Goal: Find specific page/section: Find specific page/section

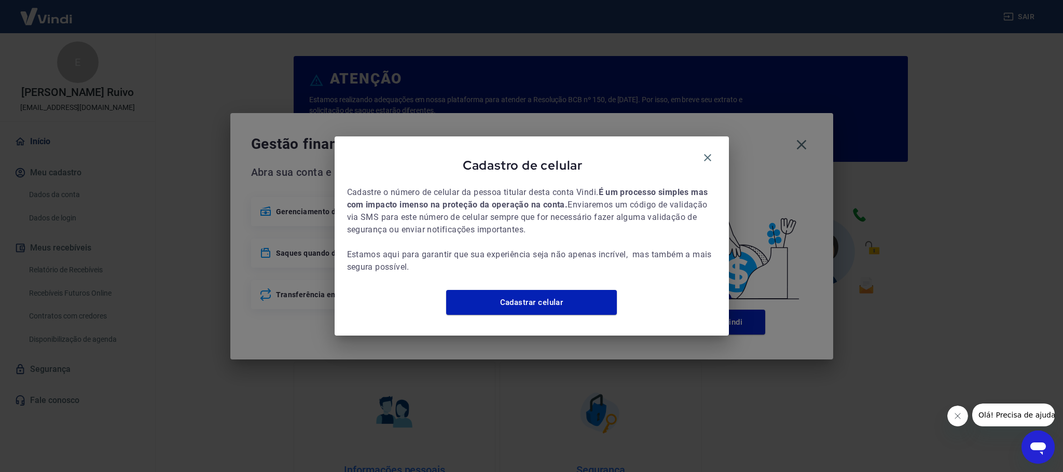
click at [712, 149] on div "Cadastro de celular" at bounding box center [532, 167] width 370 height 37
click at [712, 152] on icon "button" at bounding box center [708, 158] width 12 height 12
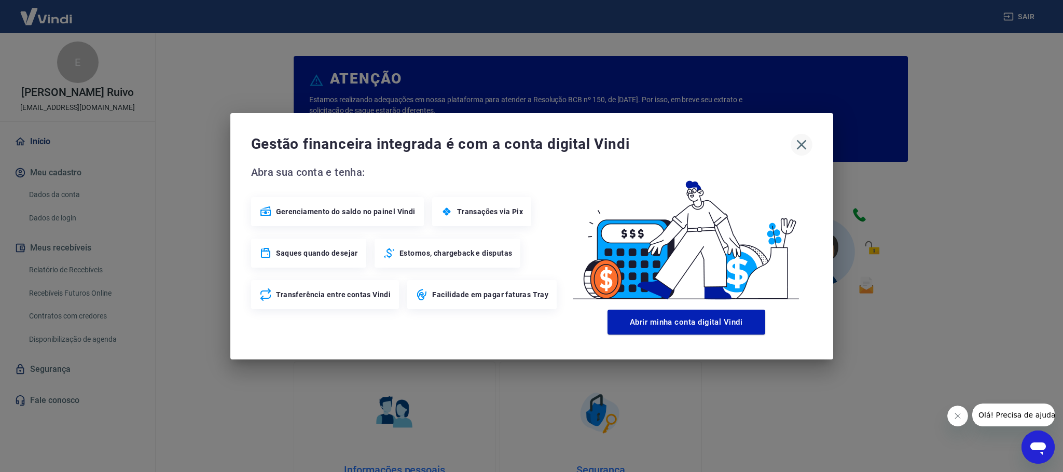
click at [805, 142] on icon "button" at bounding box center [802, 144] width 17 height 17
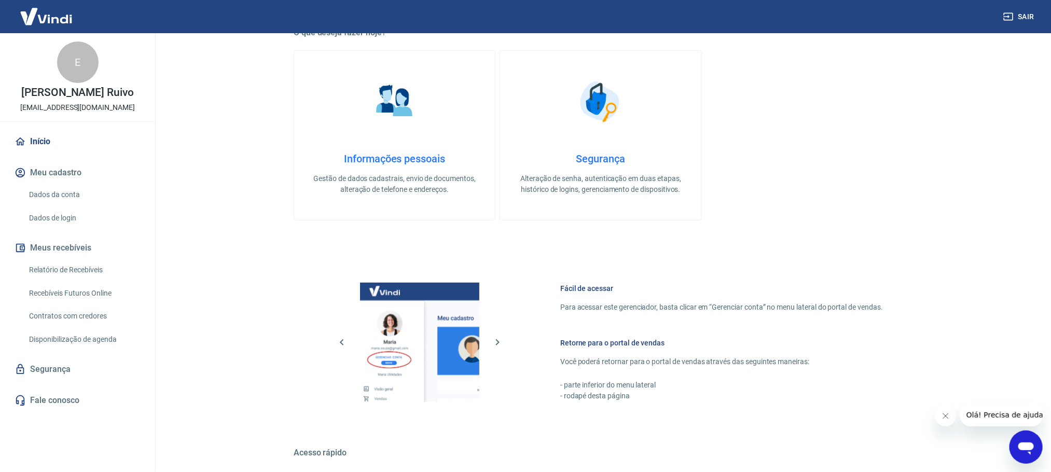
scroll to position [445, 0]
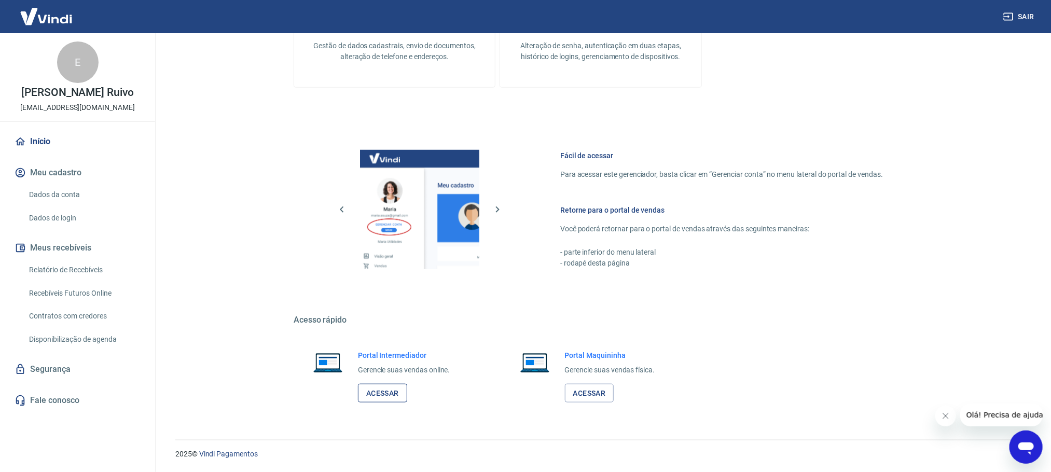
click at [380, 394] on link "Acessar" at bounding box center [382, 393] width 49 height 19
